Goal: Information Seeking & Learning: Check status

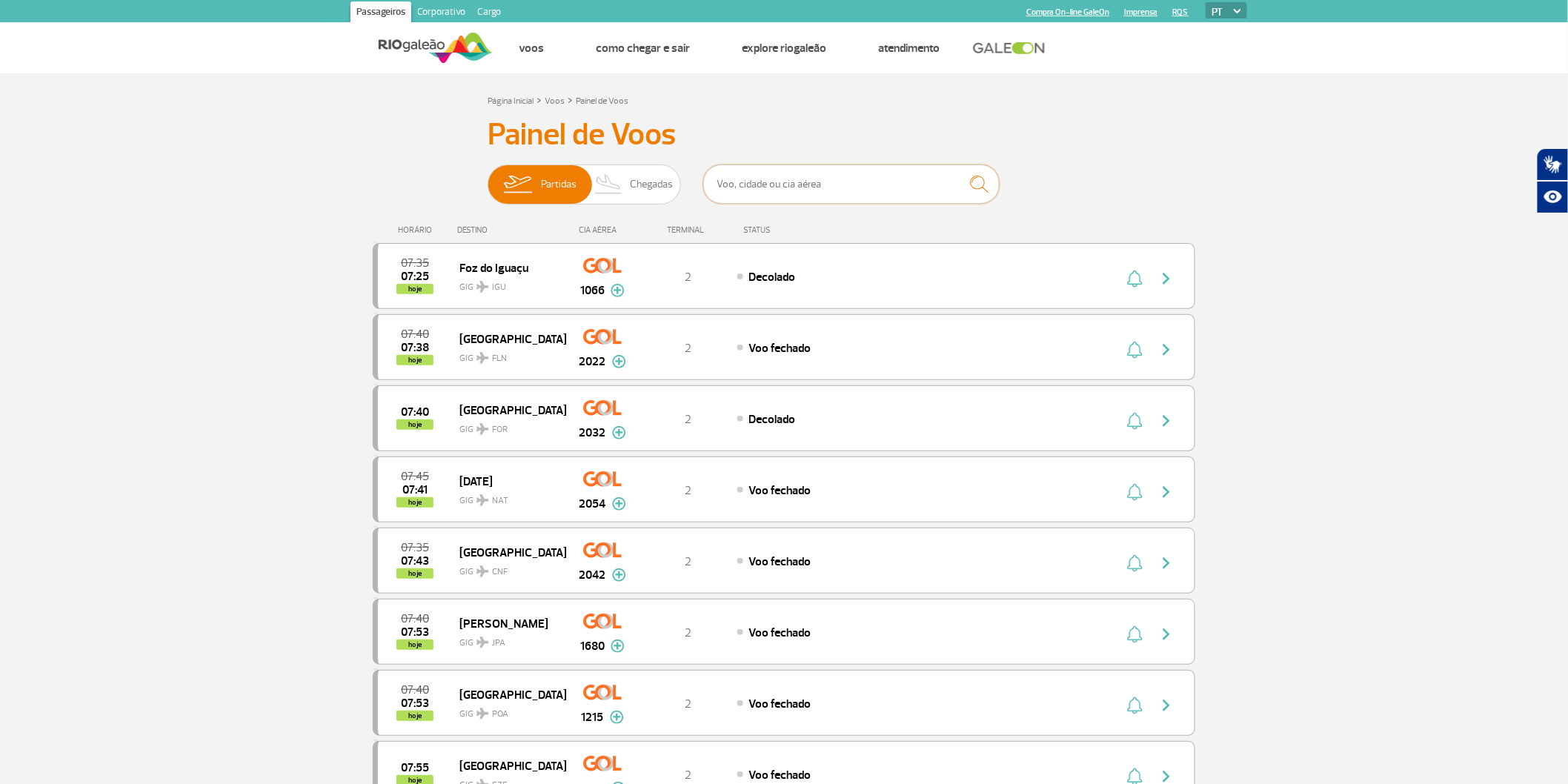
click at [761, 203] on input "text" at bounding box center [851, 184] width 296 height 39
paste input "3290"
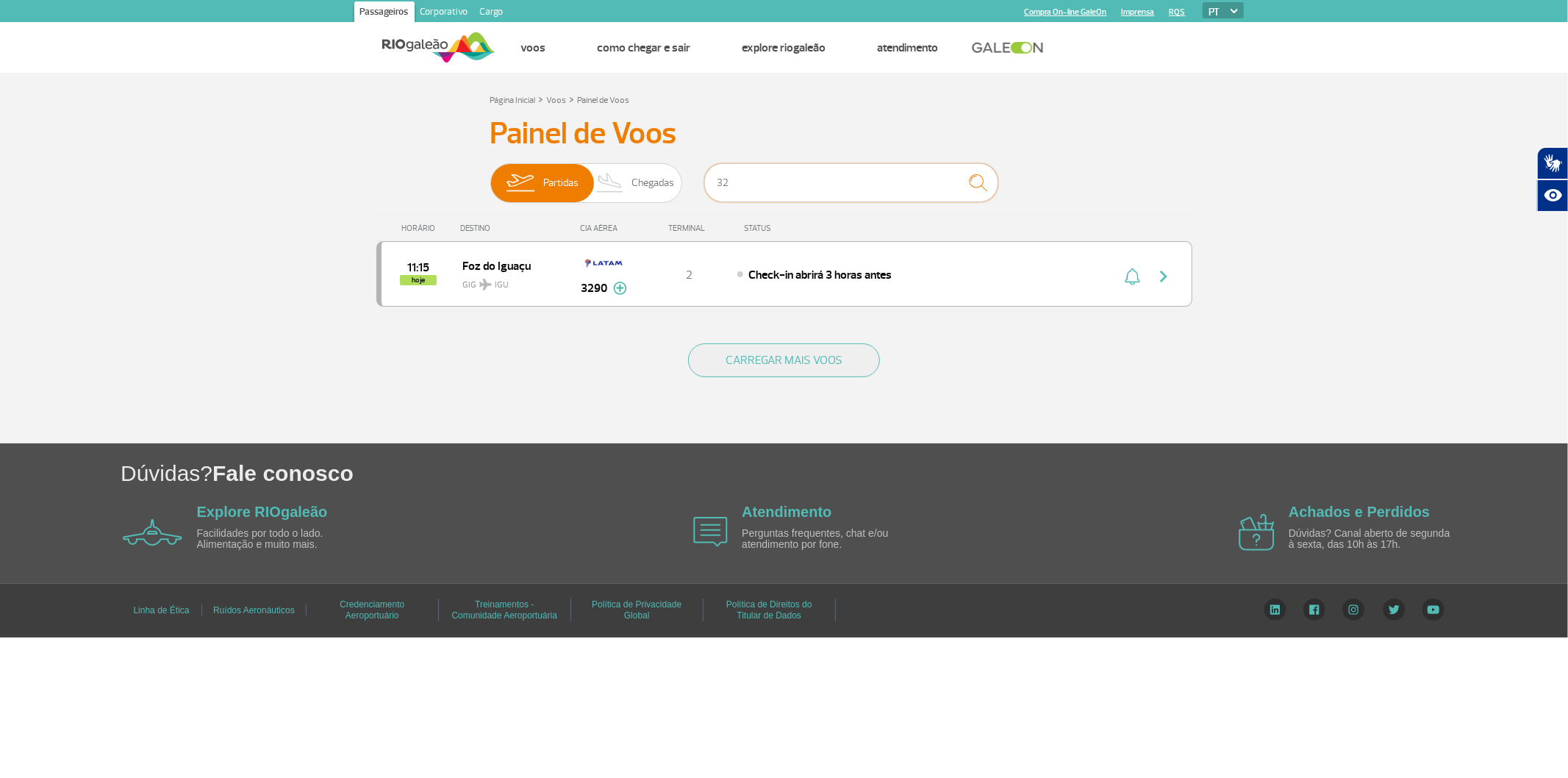
type input "3"
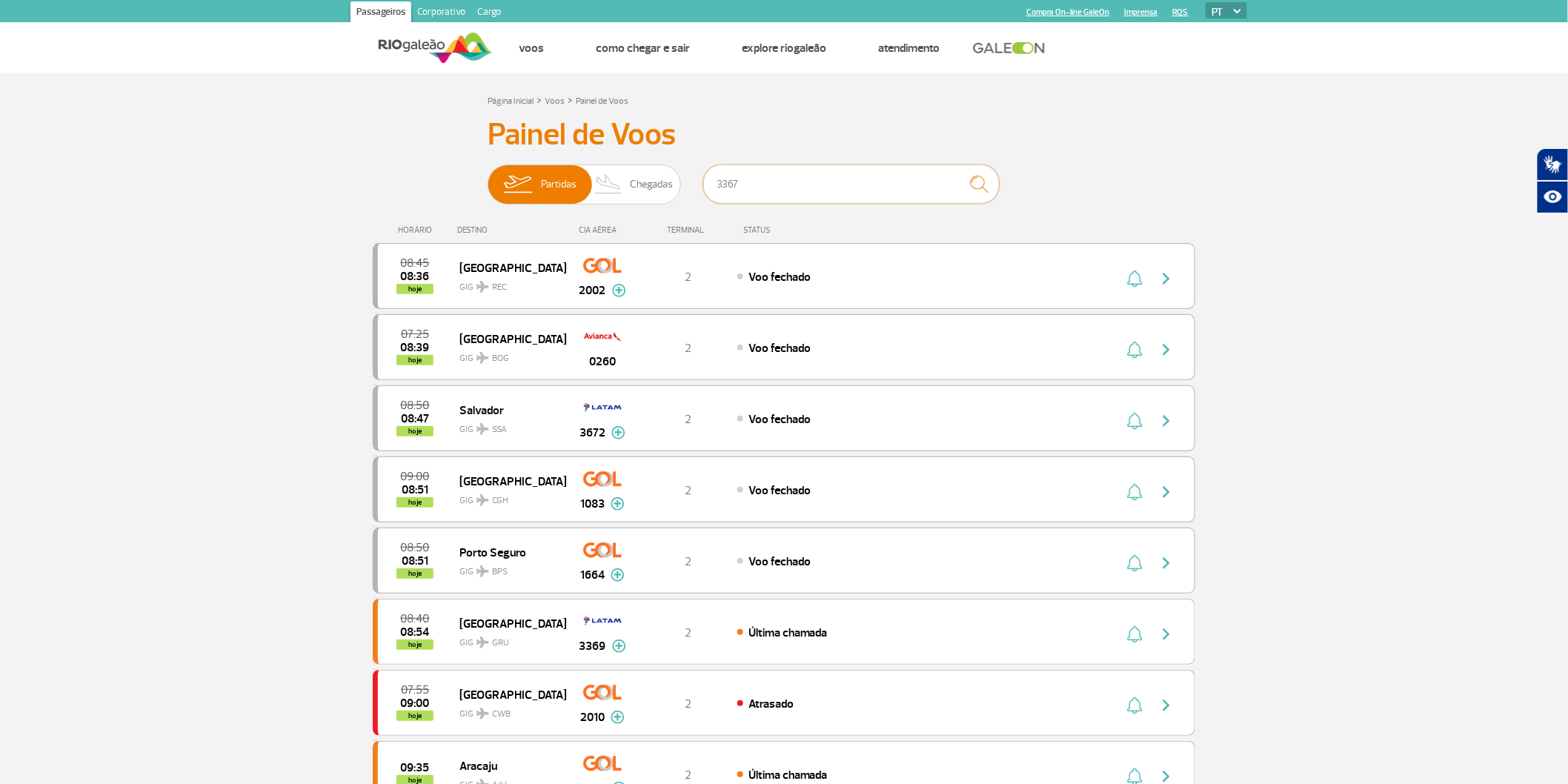
type input "3367"
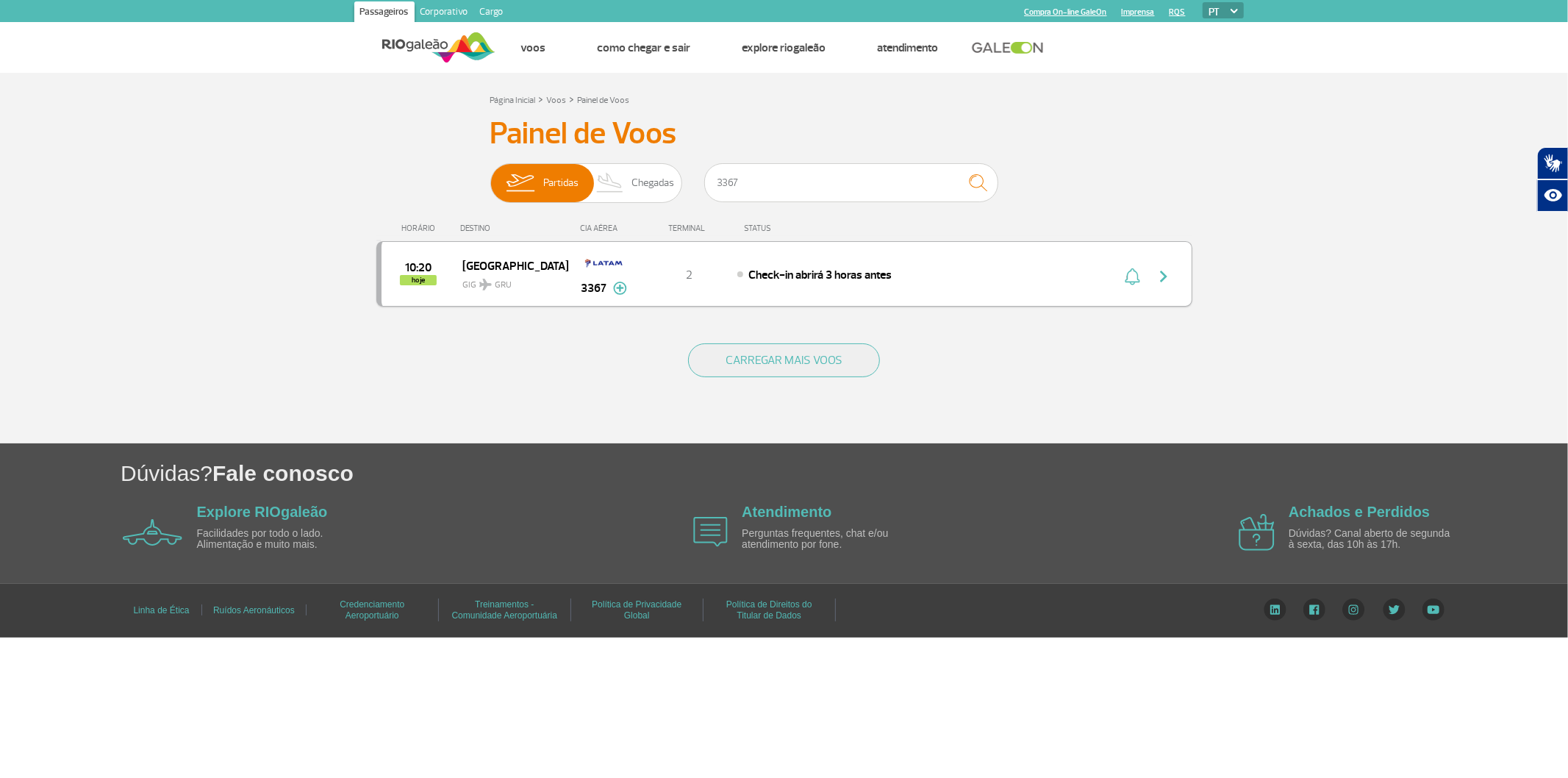
click at [780, 304] on div "10:20 hoje São Paulo GIG GRU 3367 2 Check-in abrirá 3 horas antes Parcerias: Qa…" at bounding box center [784, 274] width 816 height 66
click at [1159, 283] on img "button" at bounding box center [1164, 276] width 17 height 17
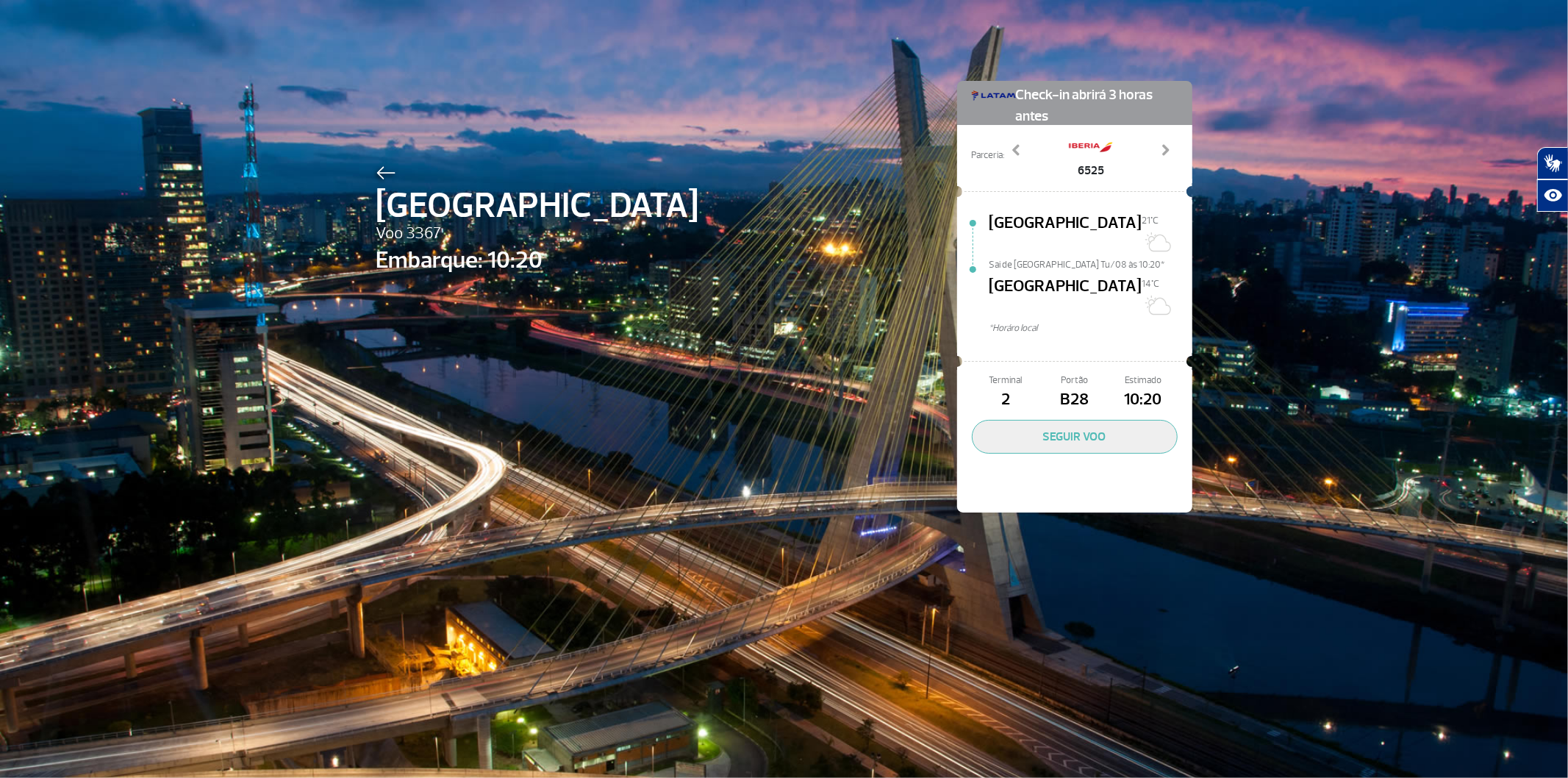
click at [377, 180] on img at bounding box center [386, 173] width 19 height 14
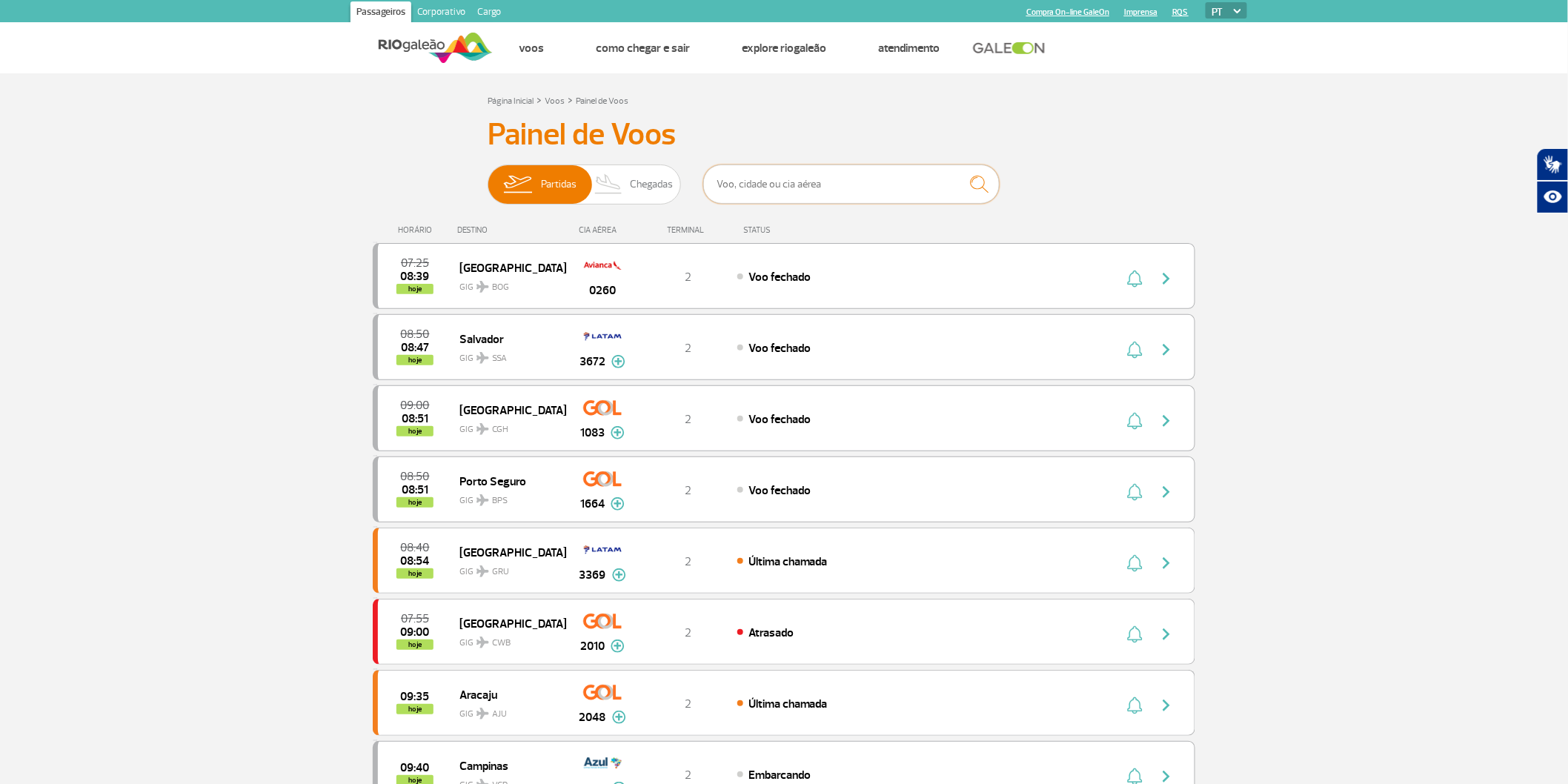
click at [842, 191] on input "text" at bounding box center [851, 184] width 296 height 39
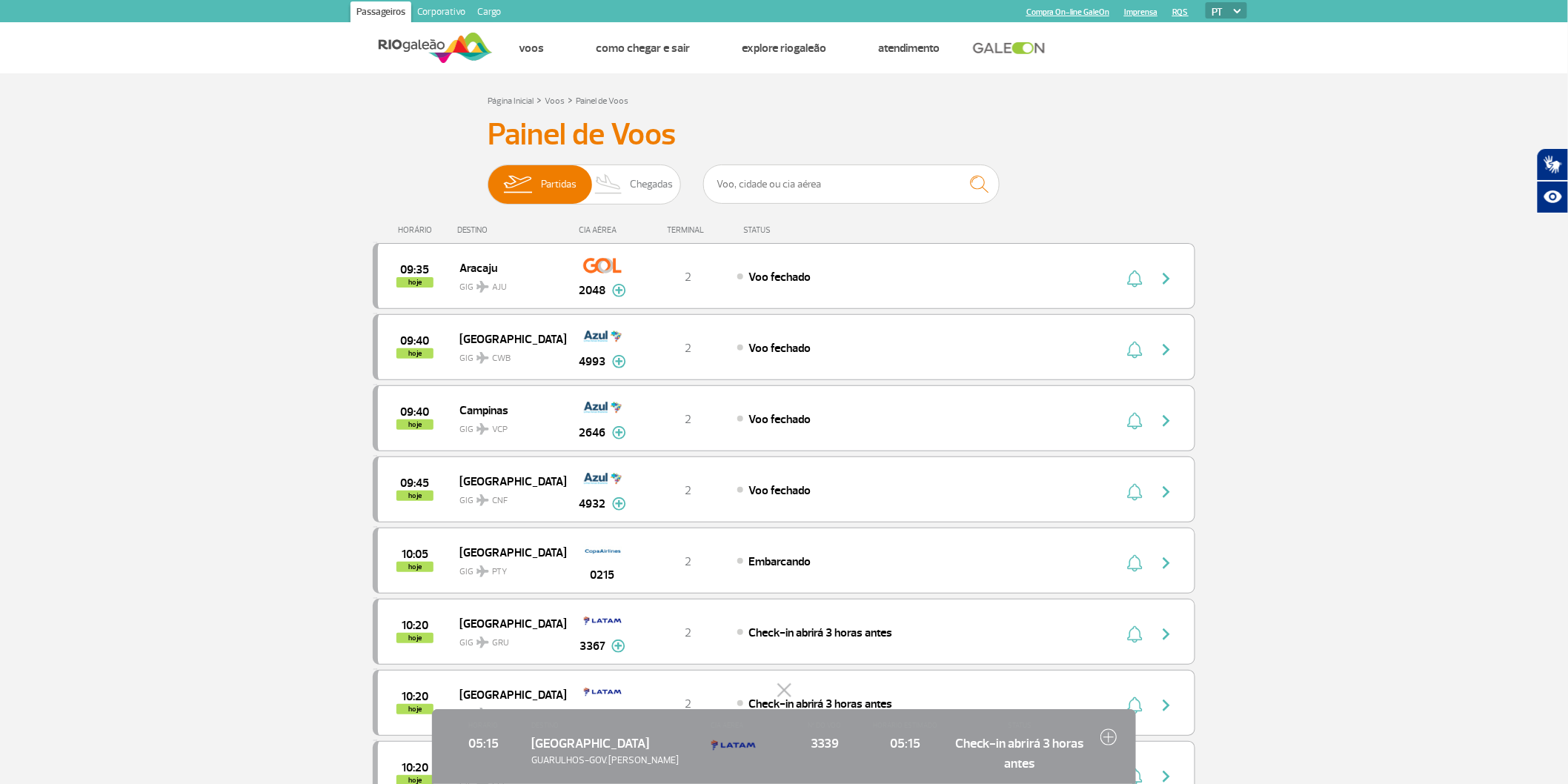
click at [787, 684] on button at bounding box center [784, 691] width 15 height 15
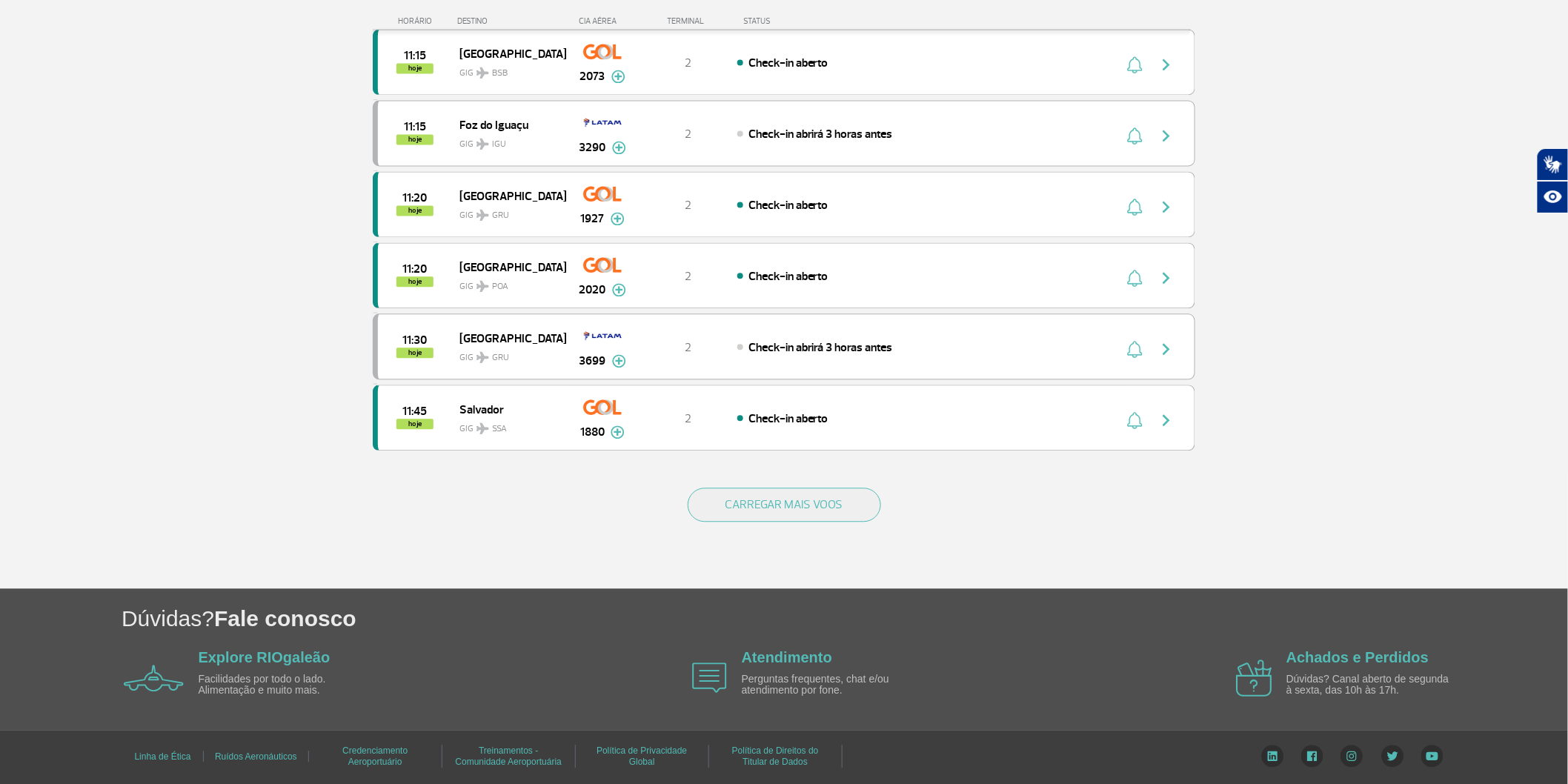
scroll to position [1335, 0]
click at [813, 501] on button "CARREGAR MAIS VOOS" at bounding box center [784, 504] width 194 height 34
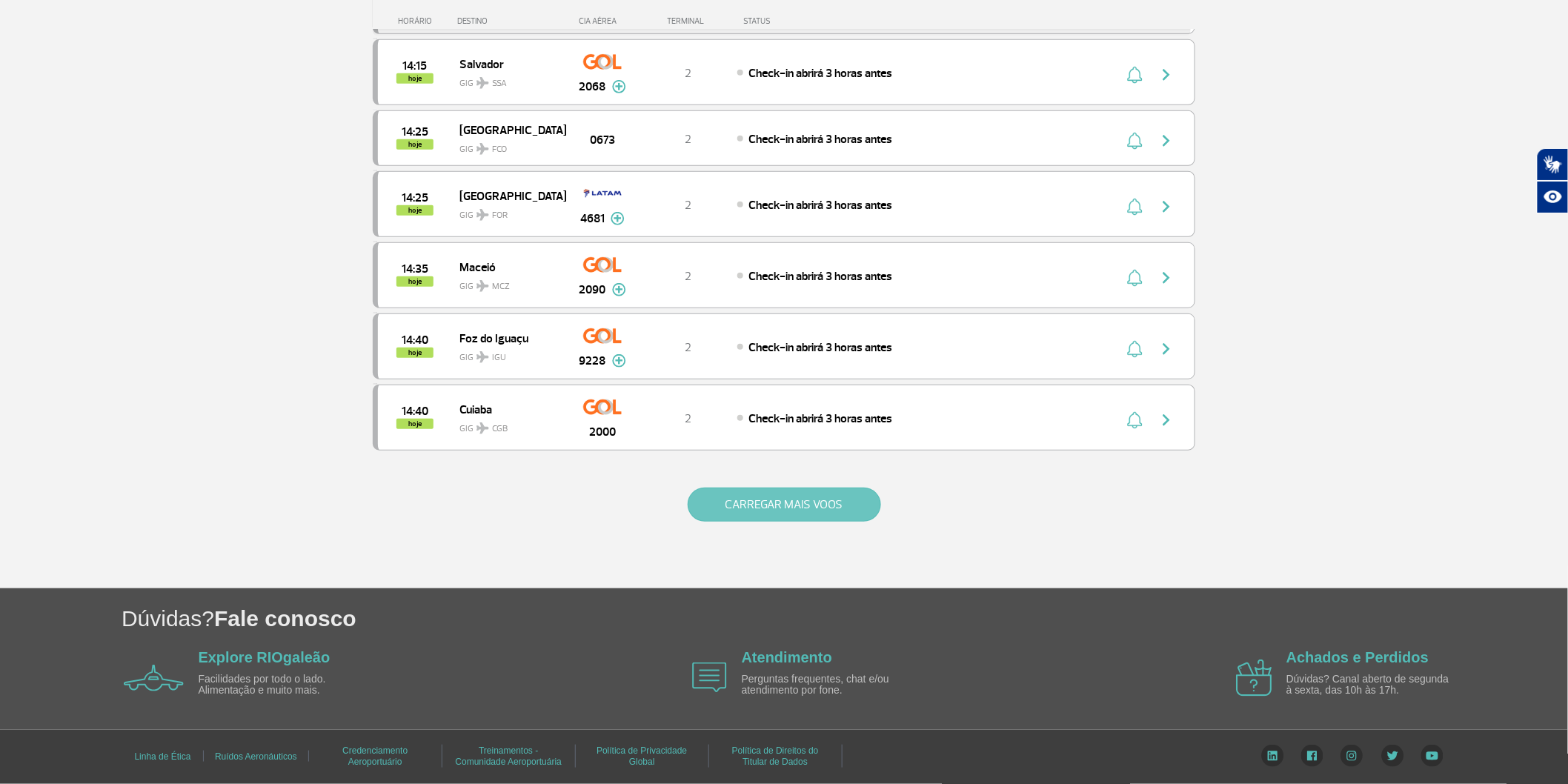
scroll to position [2843, 0]
click at [824, 501] on button "CARREGAR MAIS VOOS" at bounding box center [784, 504] width 194 height 34
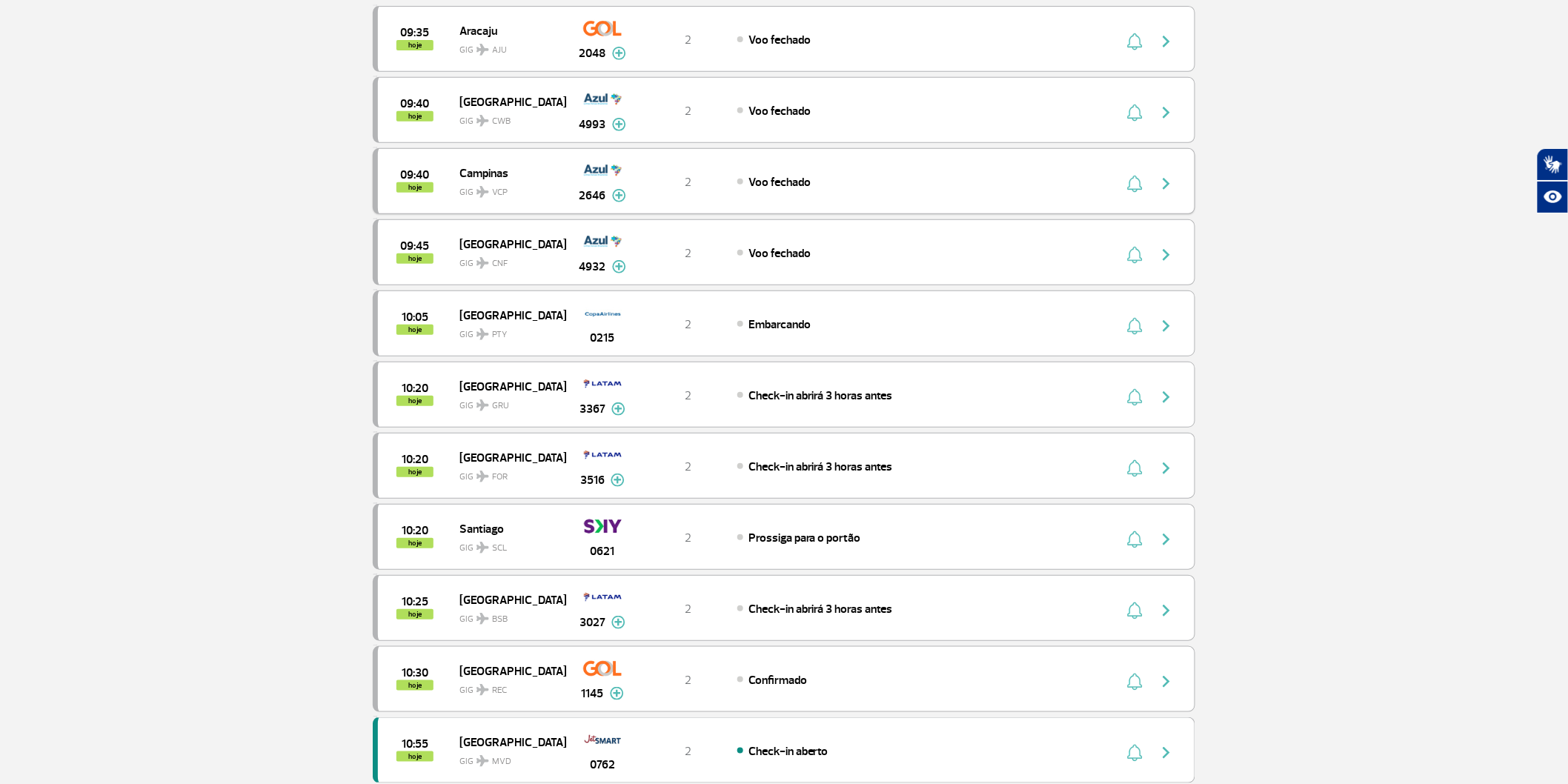
scroll to position [0, 0]
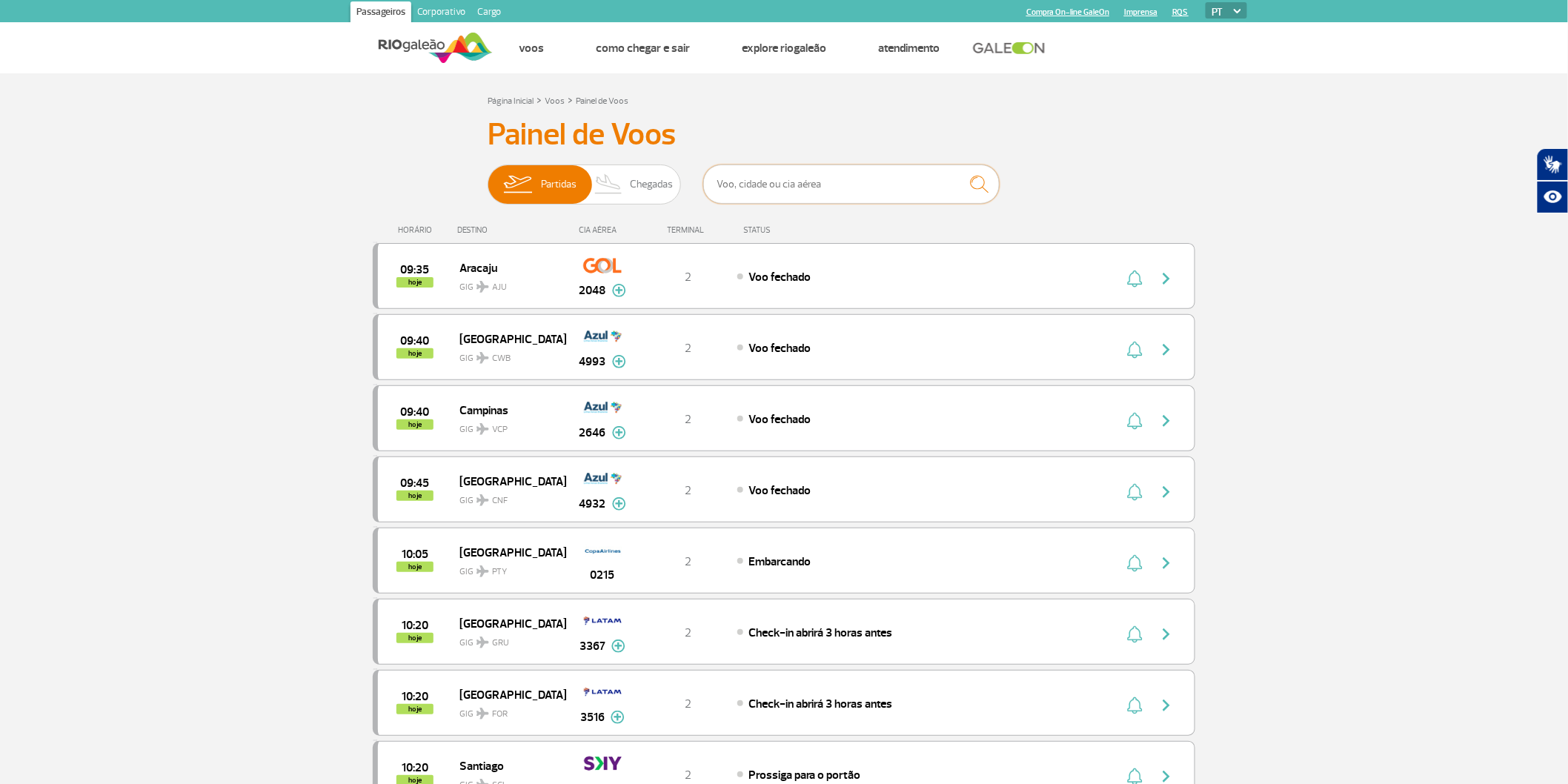
click at [790, 199] on input "text" at bounding box center [851, 184] width 296 height 39
type input "1657"
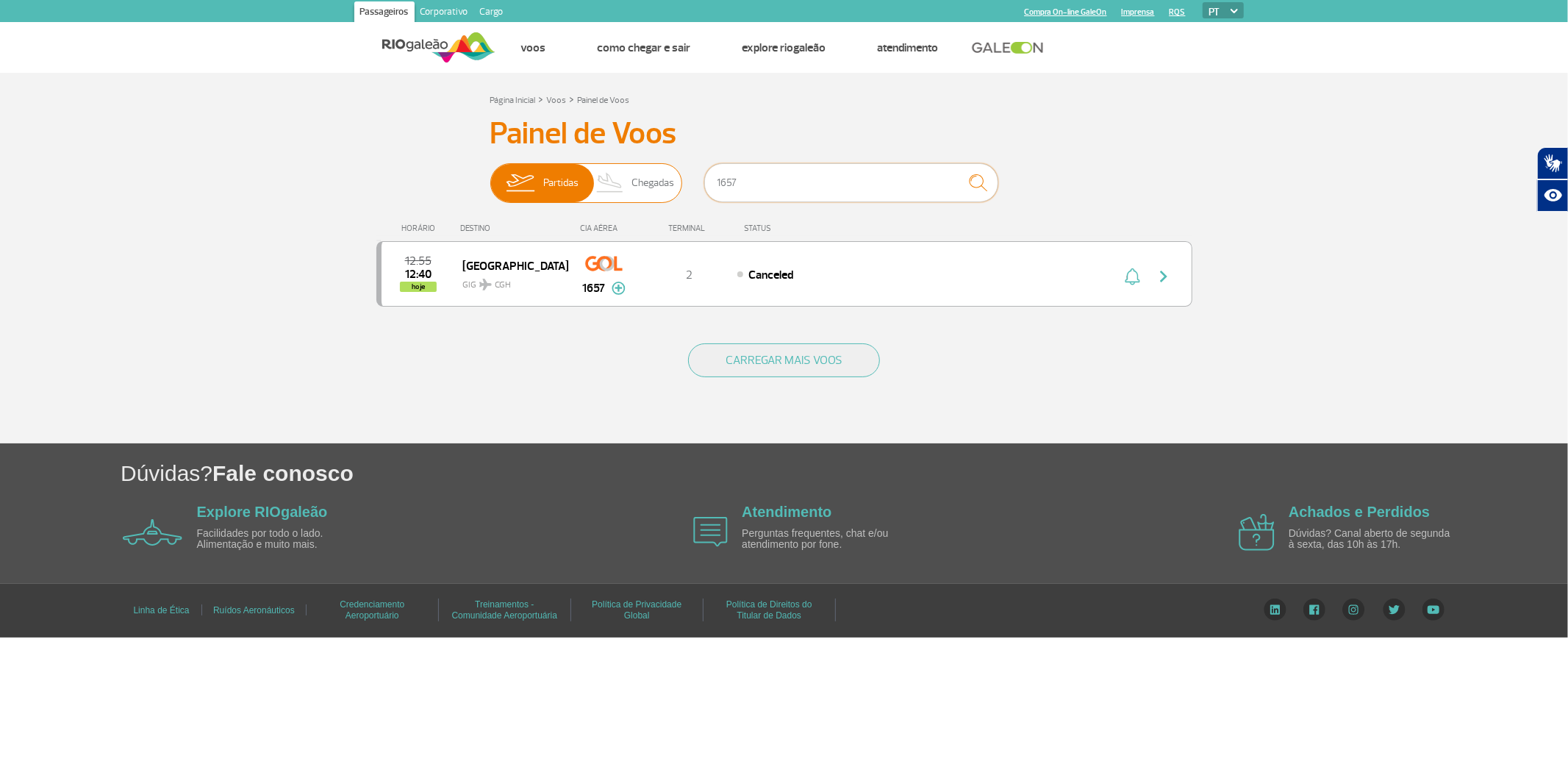
drag, startPoint x: 671, startPoint y: 191, endPoint x: 657, endPoint y: 191, distance: 14.0
click at [657, 191] on div "Partidas Chegadas 1657" at bounding box center [784, 186] width 588 height 44
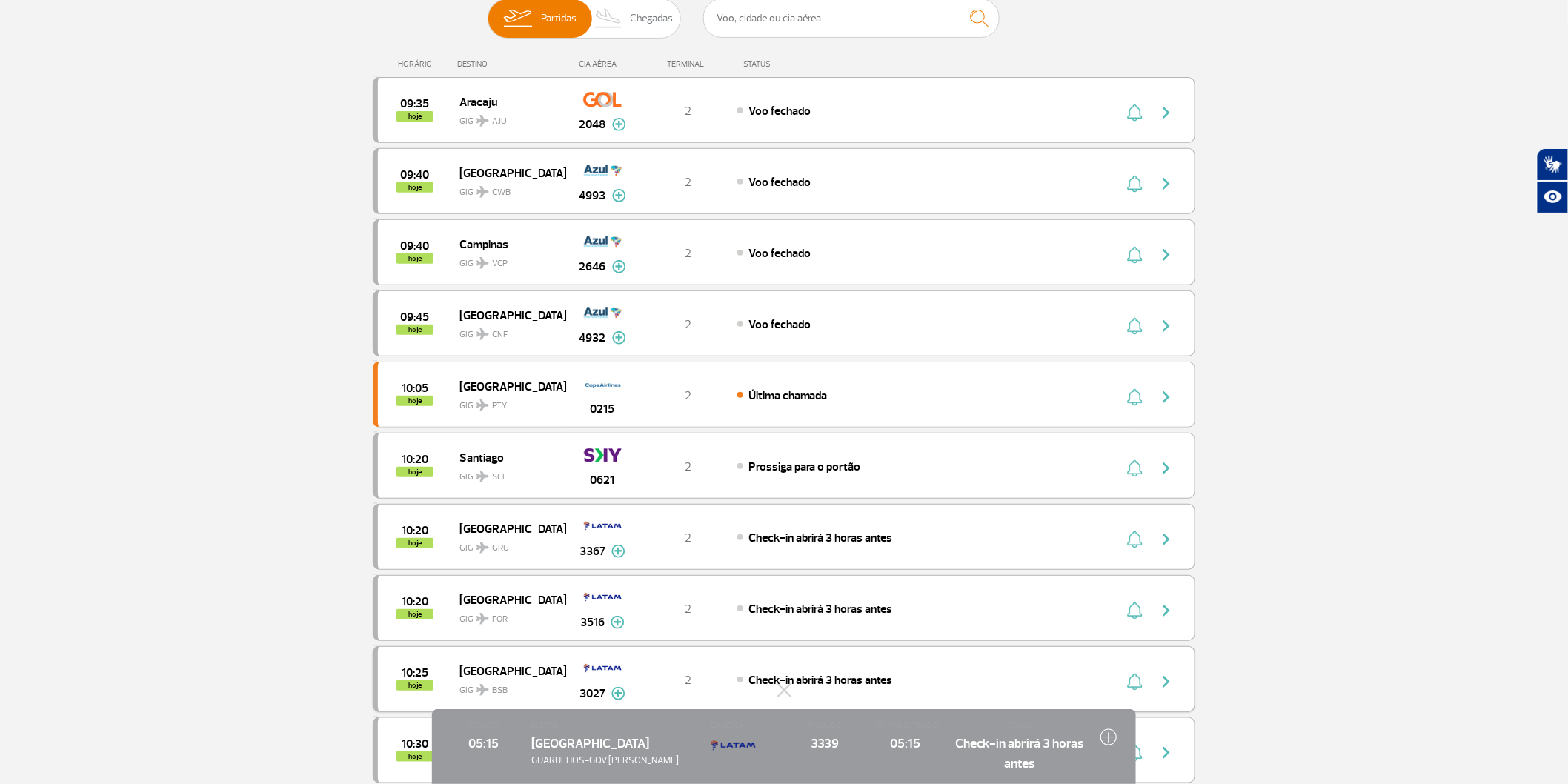
scroll to position [329, 0]
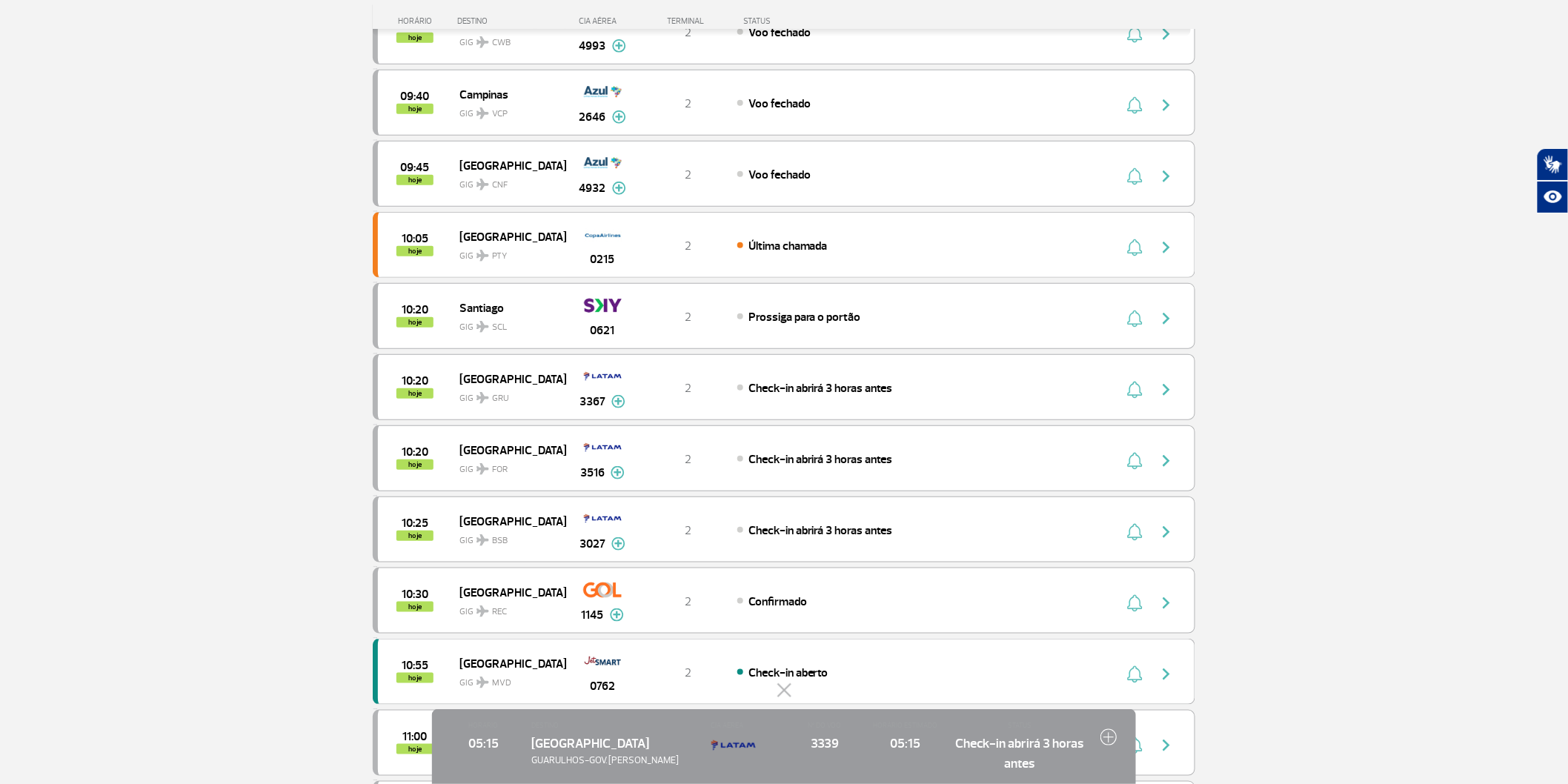
click at [786, 684] on button at bounding box center [784, 691] width 15 height 15
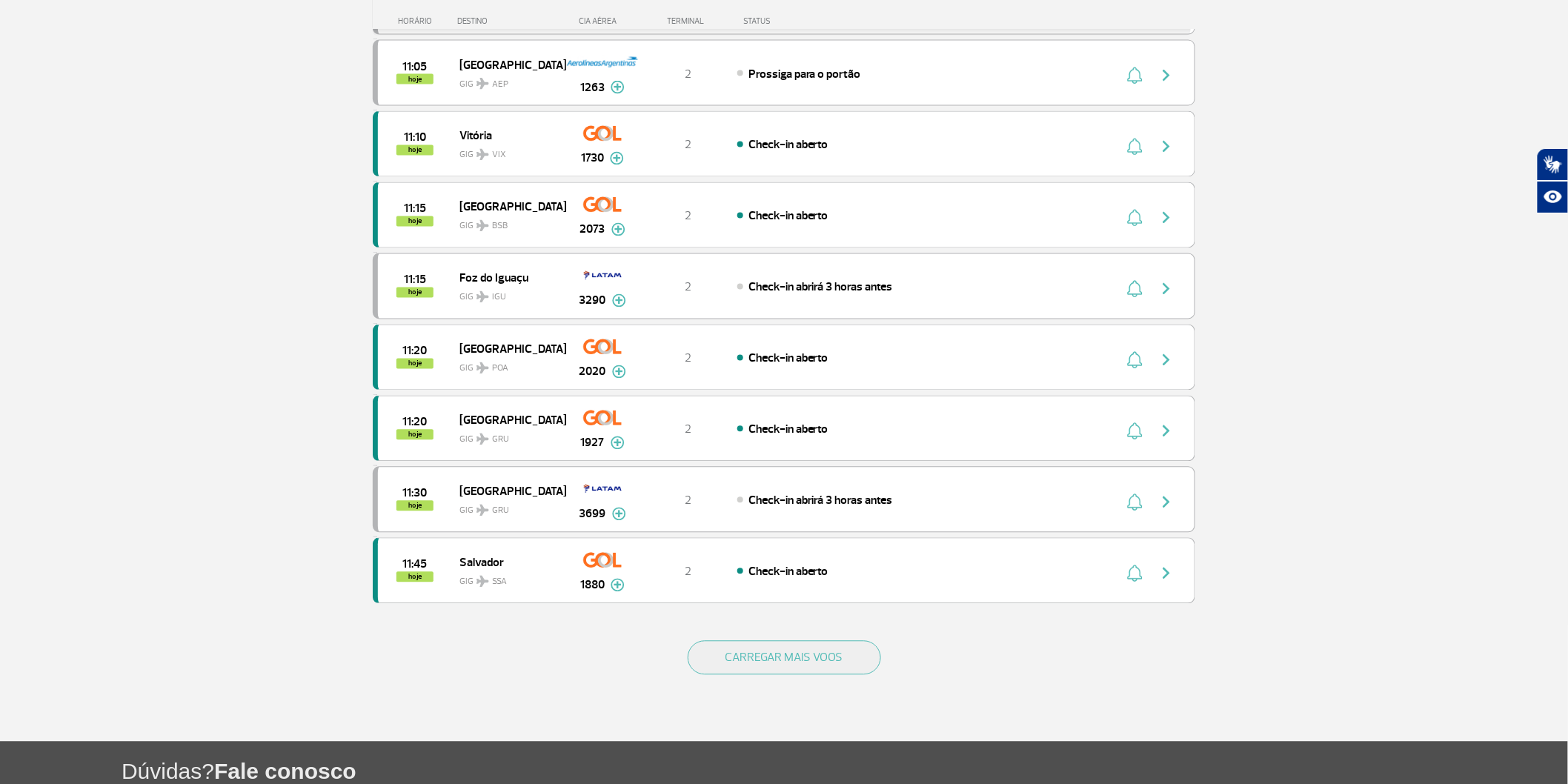
scroll to position [1335, 0]
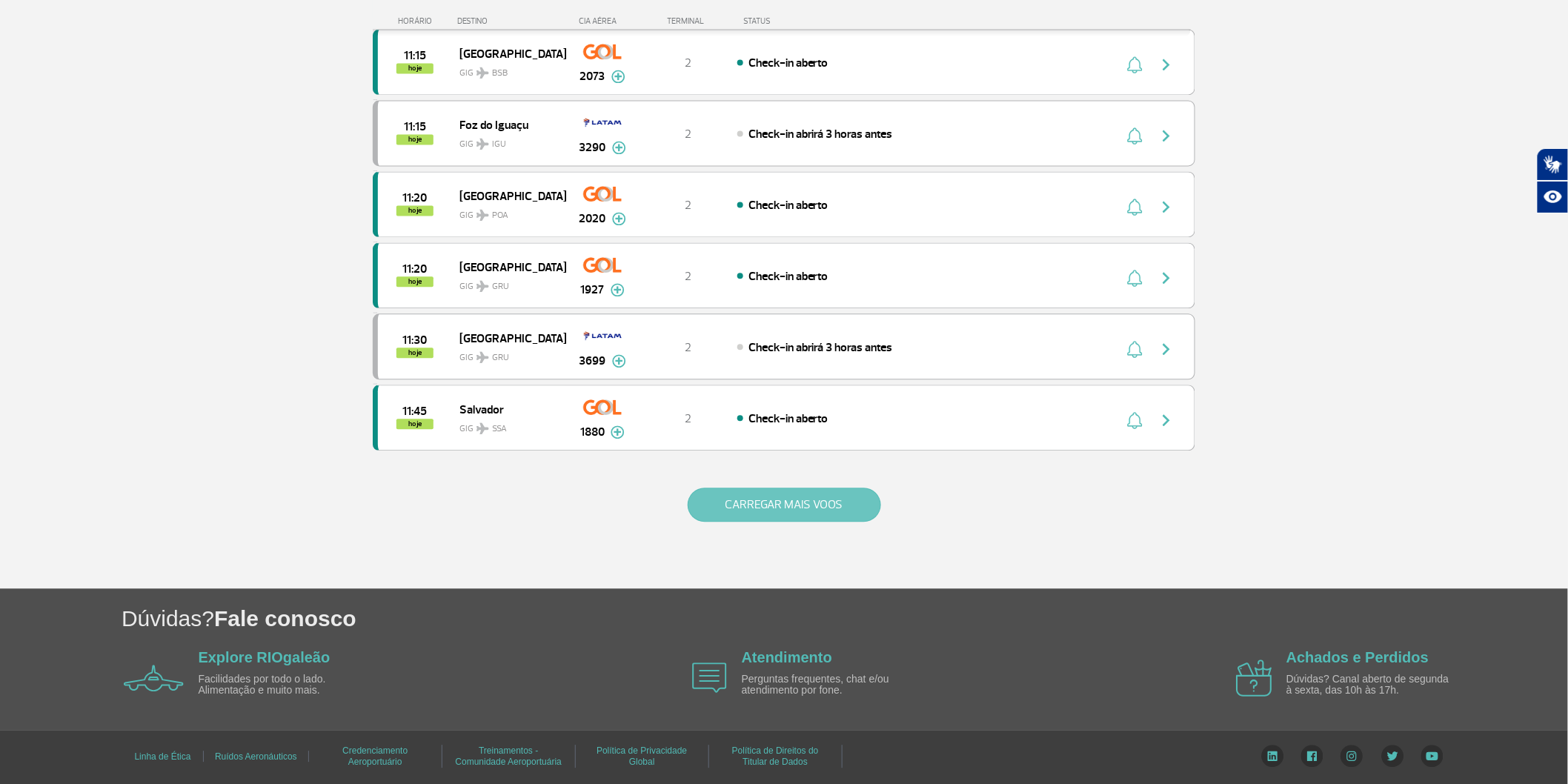
click at [746, 488] on button "CARREGAR MAIS VOOS" at bounding box center [784, 504] width 194 height 34
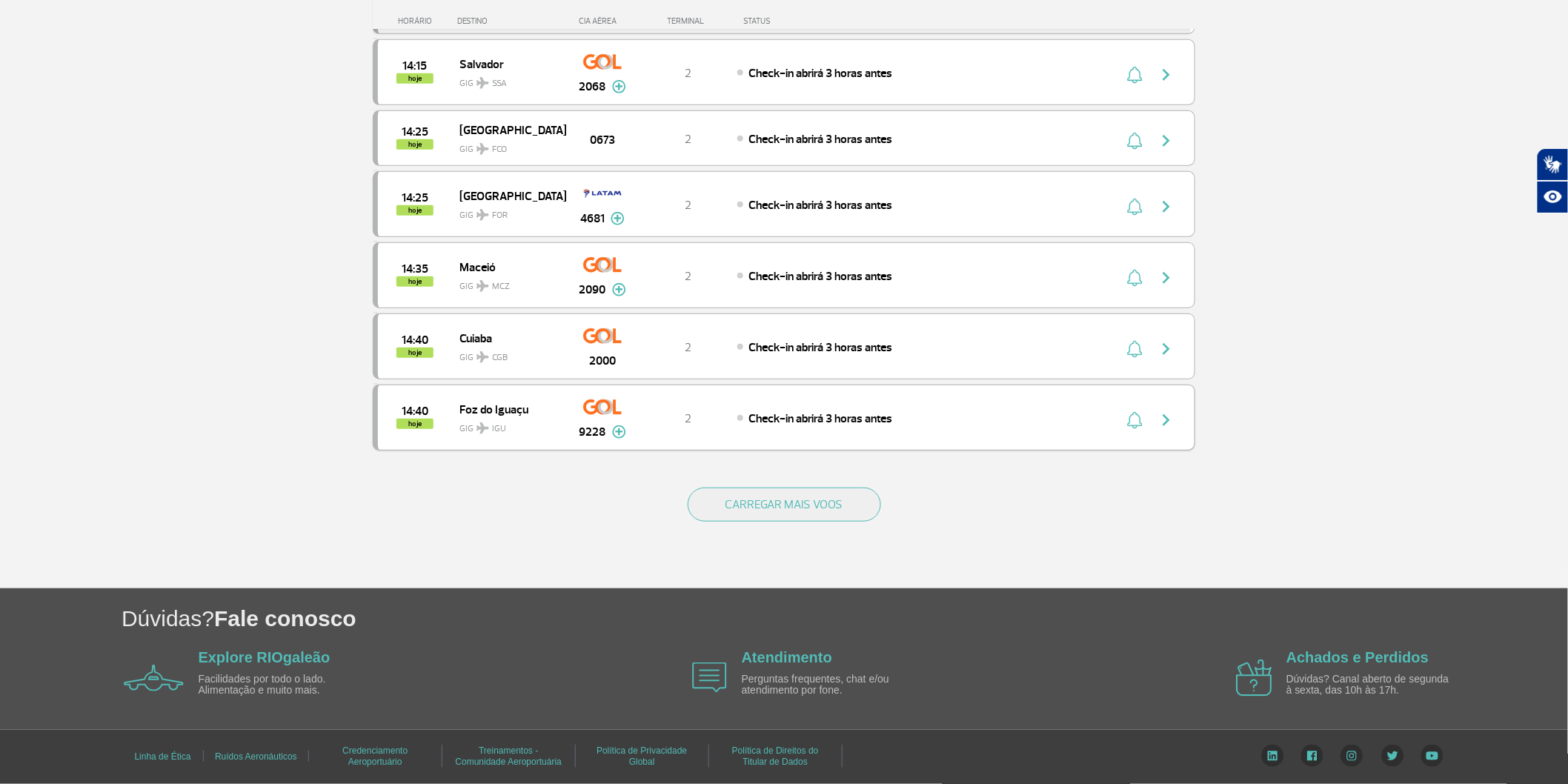
scroll to position [2843, 0]
click at [817, 492] on button "CARREGAR MAIS VOOS" at bounding box center [784, 504] width 194 height 34
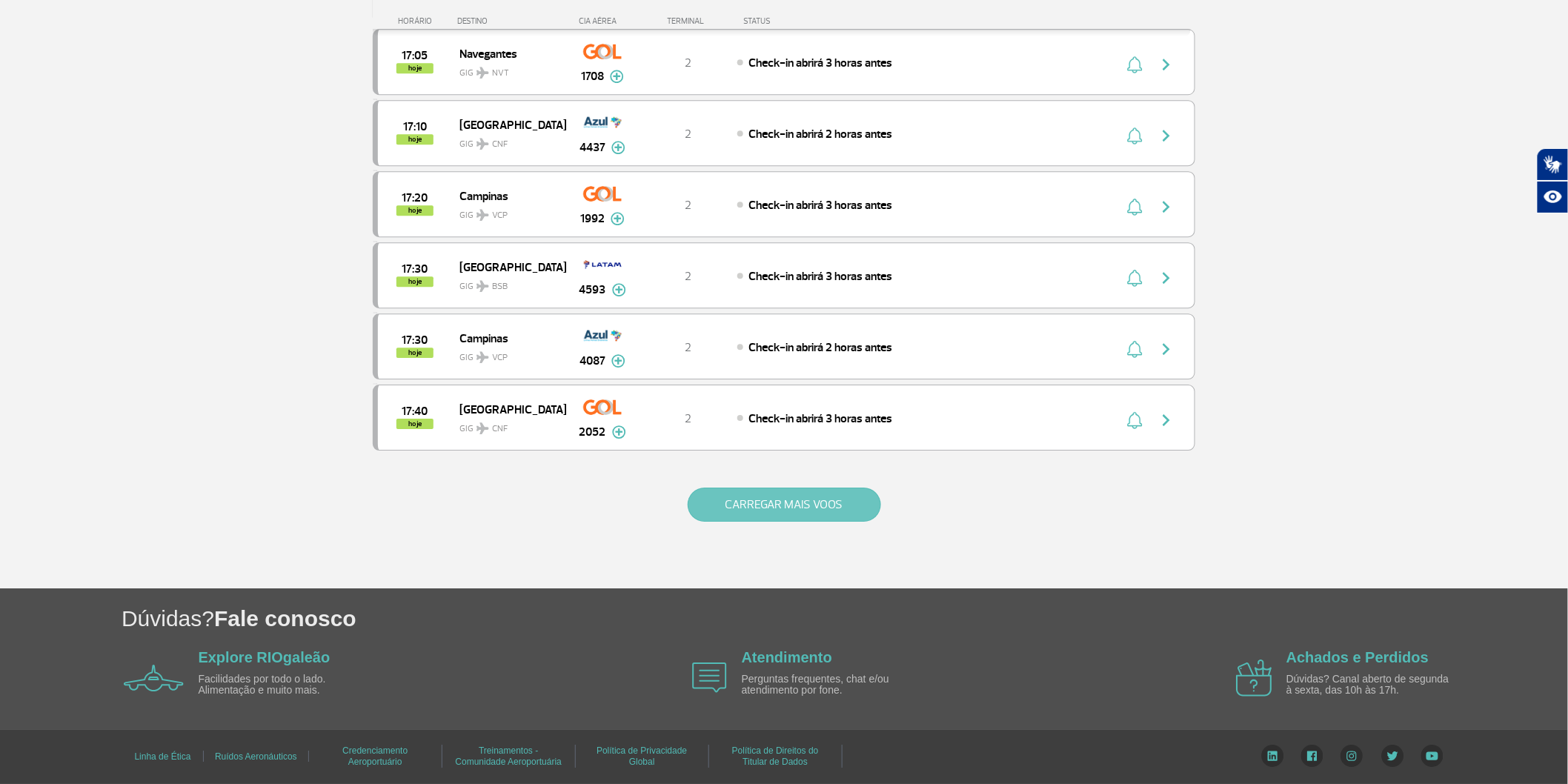
click at [808, 509] on button "CARREGAR MAIS VOOS" at bounding box center [784, 504] width 194 height 34
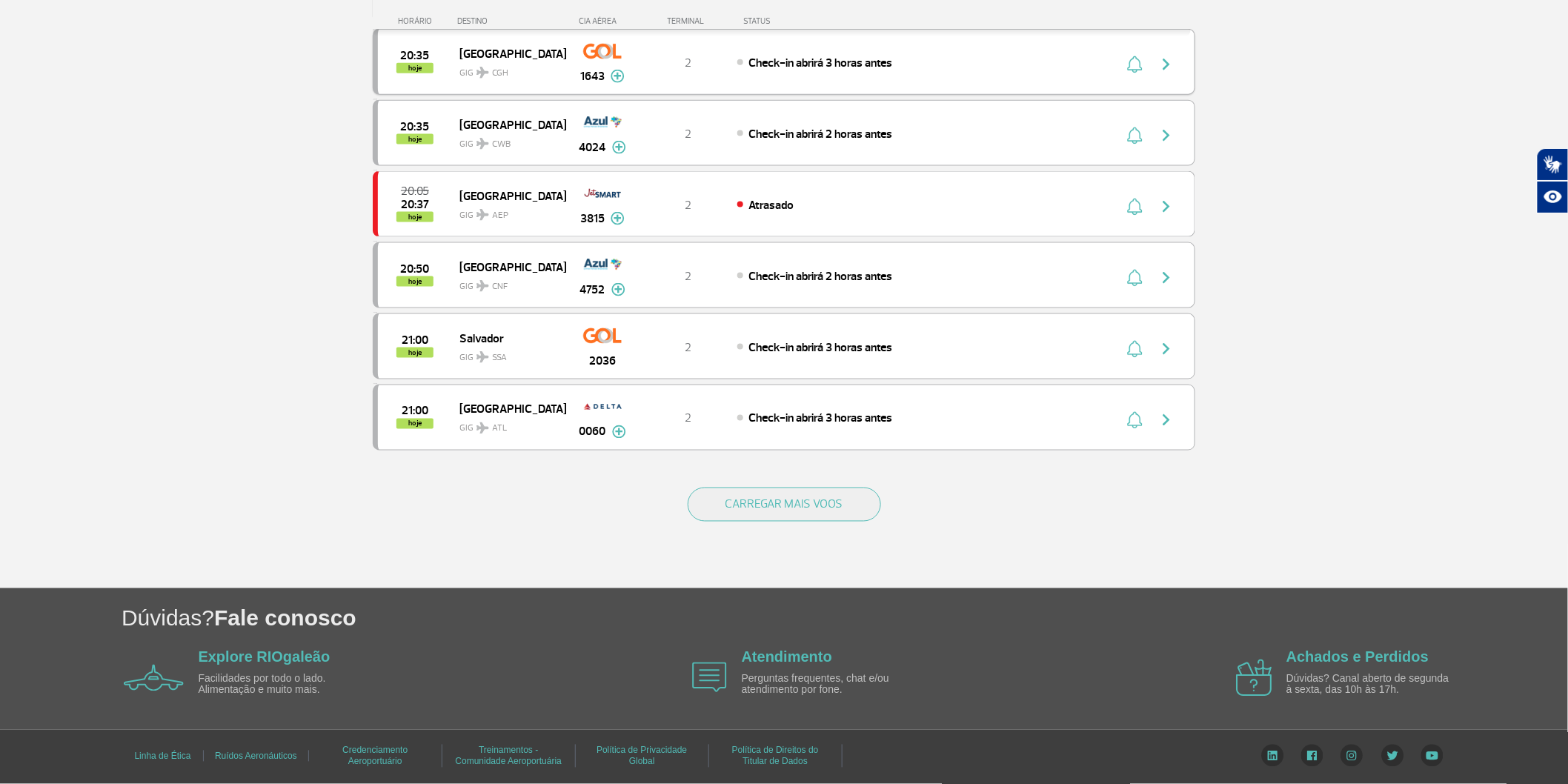
scroll to position [5880, 0]
click at [774, 474] on div "CARREGAR MAIS VOOS" at bounding box center [784, 529] width 823 height 120
click at [774, 508] on button "CARREGAR MAIS VOOS" at bounding box center [784, 504] width 194 height 34
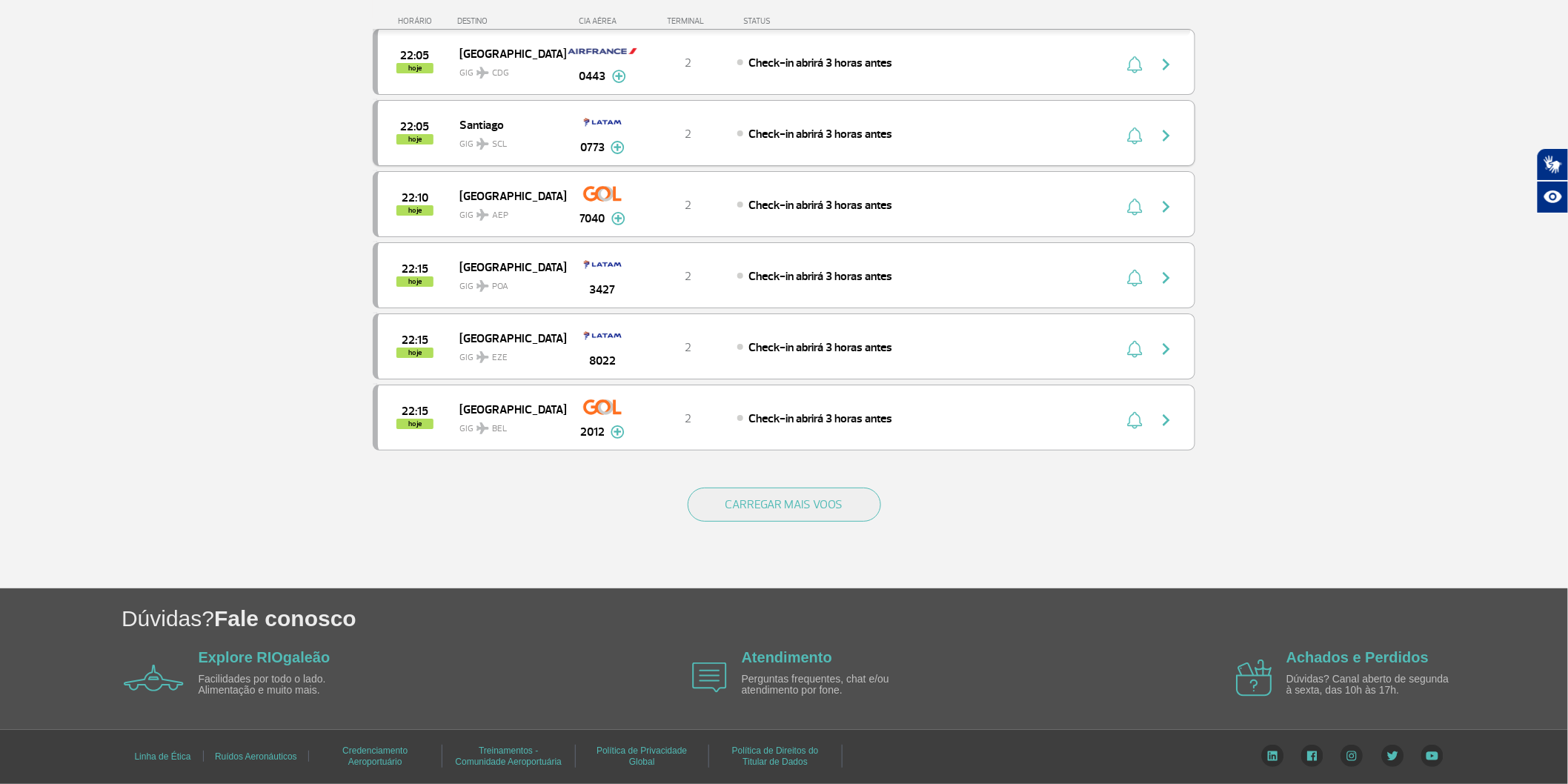
scroll to position [7033, 0]
click at [688, 488] on button "CARREGAR MAIS VOOS" at bounding box center [784, 504] width 194 height 34
